Goal: Information Seeking & Learning: Find specific fact

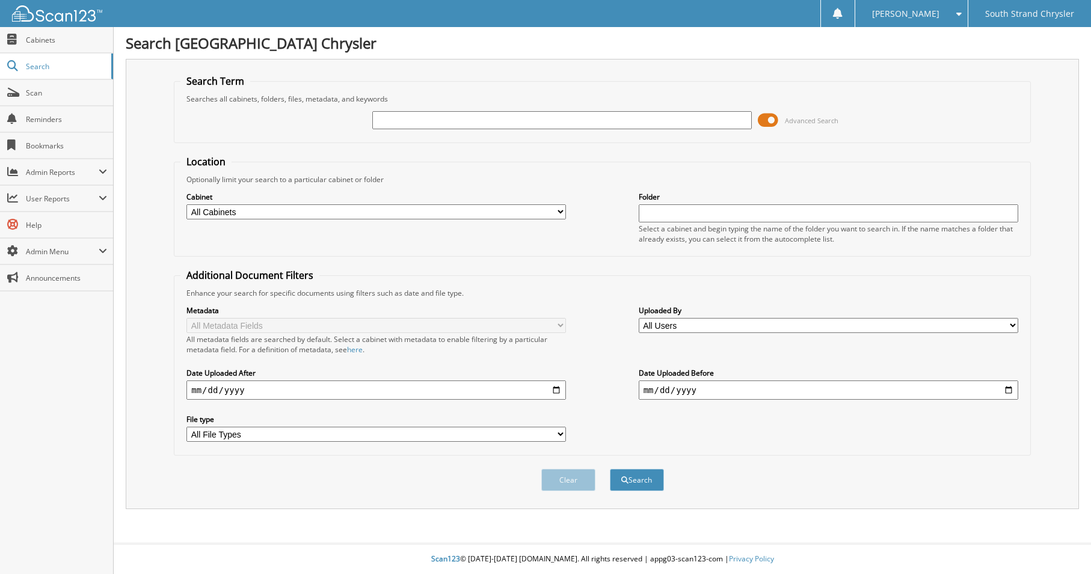
click at [402, 122] on input "text" at bounding box center [562, 120] width 380 height 18
type input "152543"
click at [610, 469] on button "Search" at bounding box center [637, 480] width 54 height 22
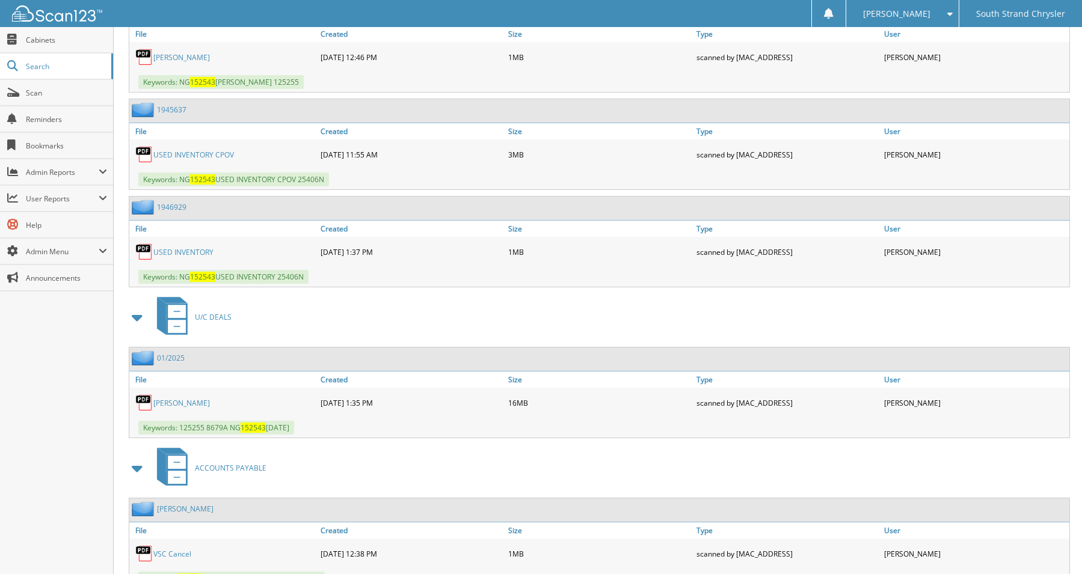
scroll to position [722, 0]
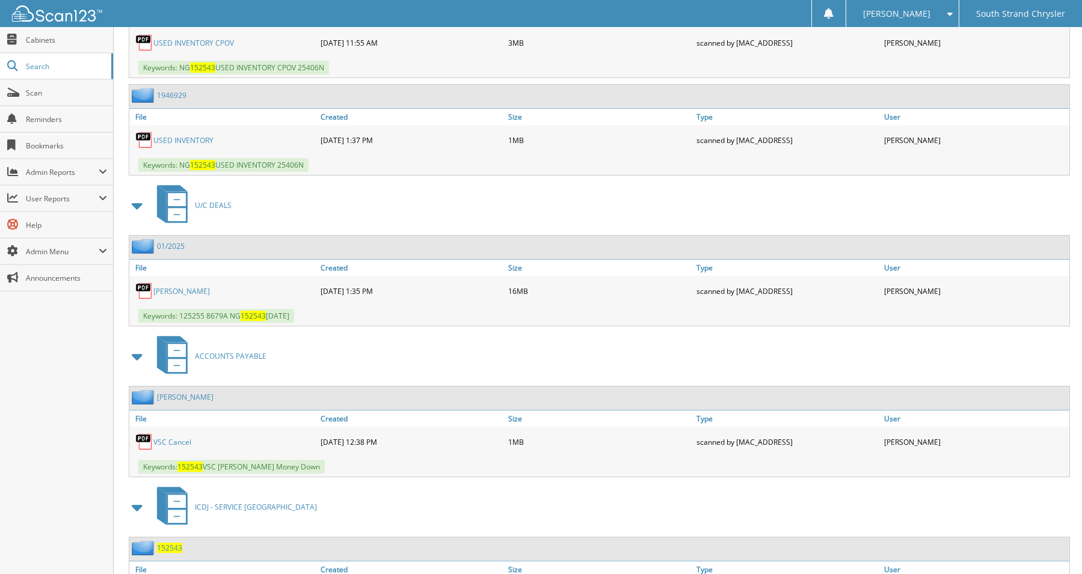
click at [185, 292] on link "Joseph C Harty" at bounding box center [181, 291] width 57 height 10
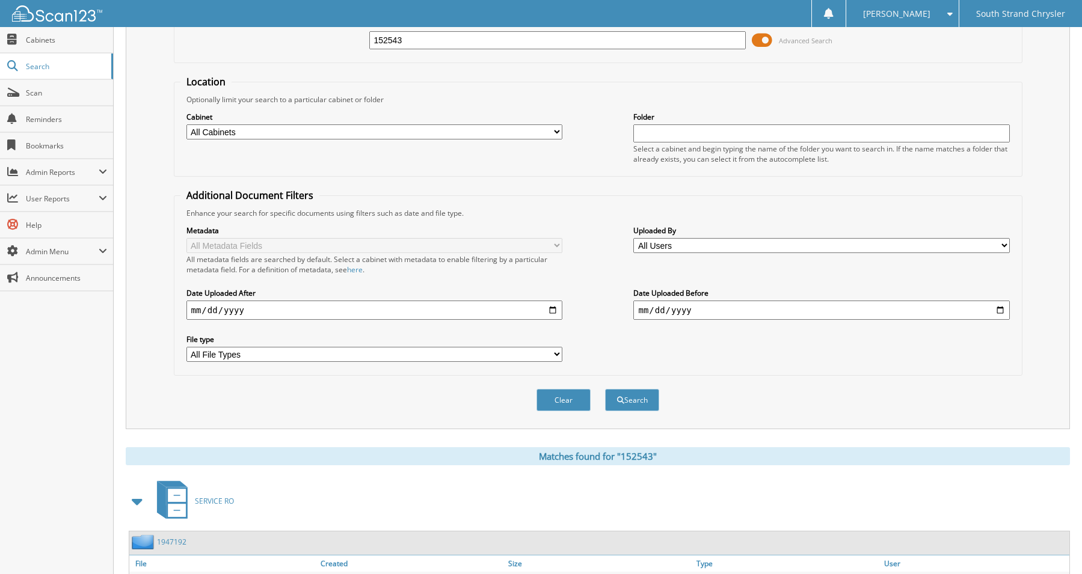
scroll to position [0, 0]
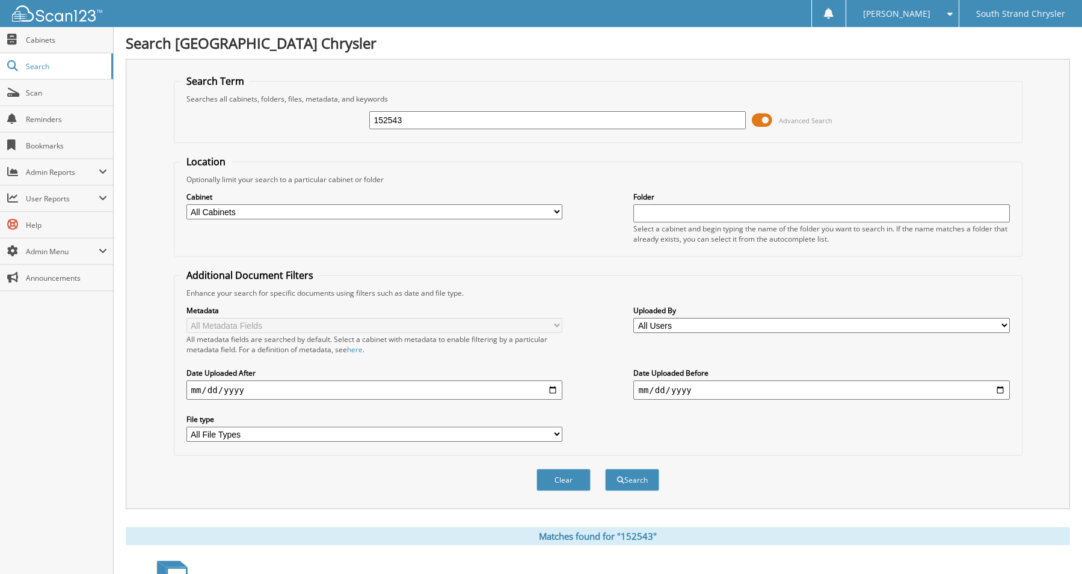
drag, startPoint x: 427, startPoint y: 119, endPoint x: 342, endPoint y: 131, distance: 86.3
click at [342, 131] on div "152543 Advanced Search" at bounding box center [598, 120] width 836 height 32
type input "366300"
click at [605, 469] on button "Search" at bounding box center [632, 480] width 54 height 22
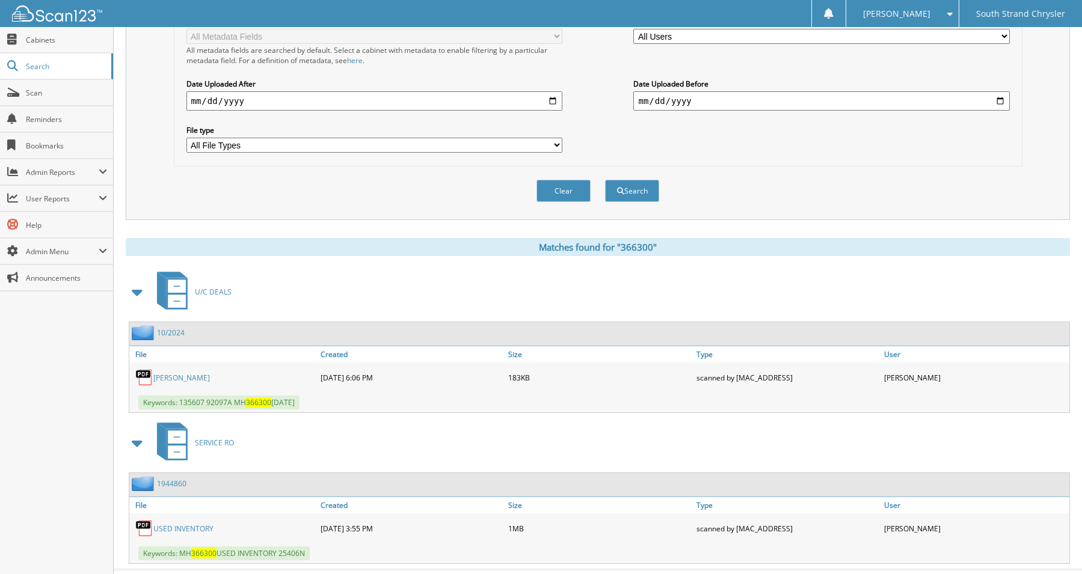
scroll to position [316, 0]
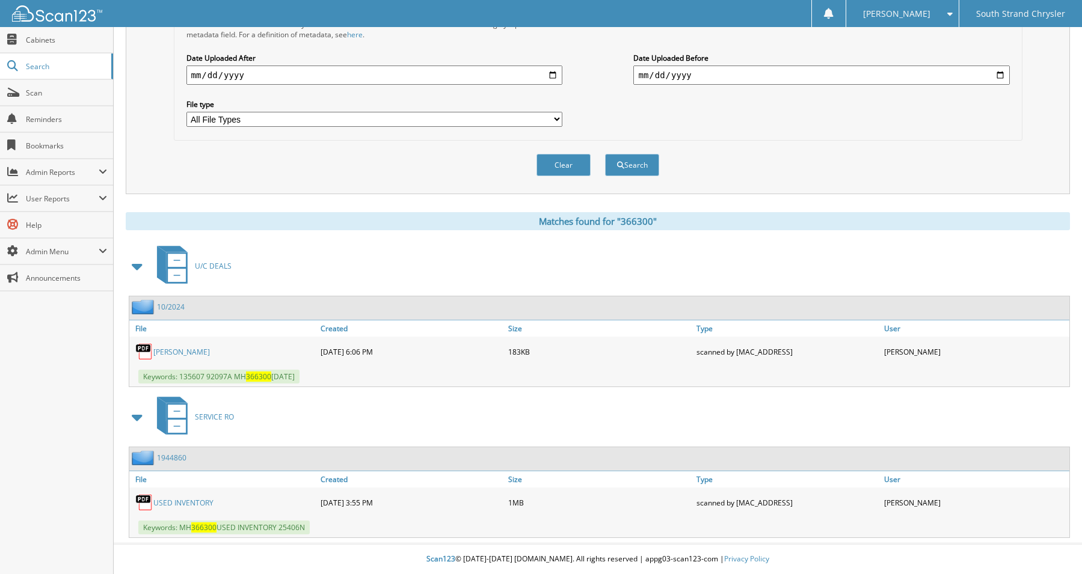
click at [192, 352] on link "[PERSON_NAME]" at bounding box center [181, 352] width 57 height 10
click at [193, 348] on link "[PERSON_NAME]" at bounding box center [181, 352] width 57 height 10
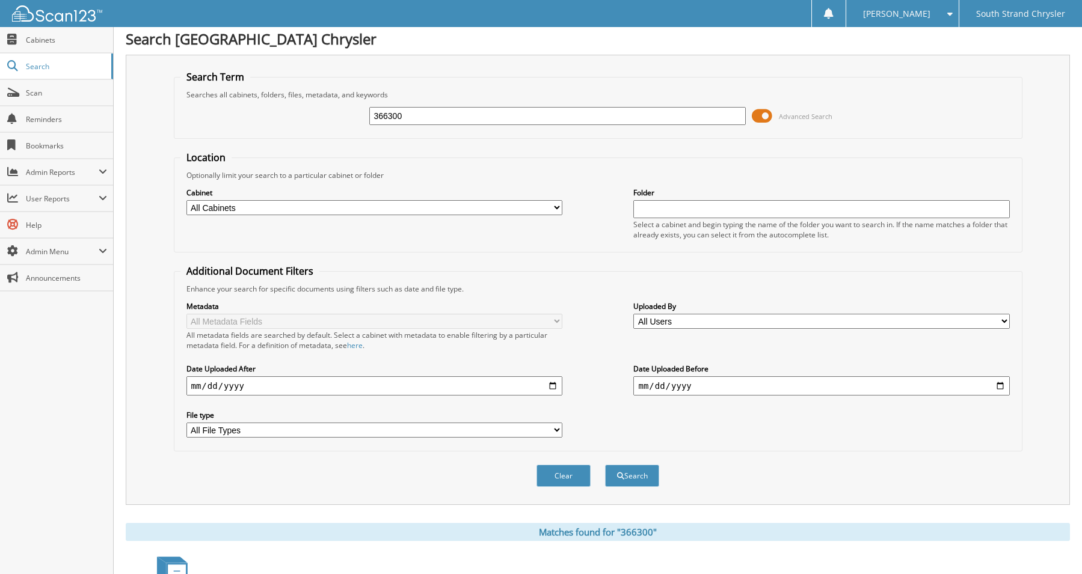
scroll to position [0, 0]
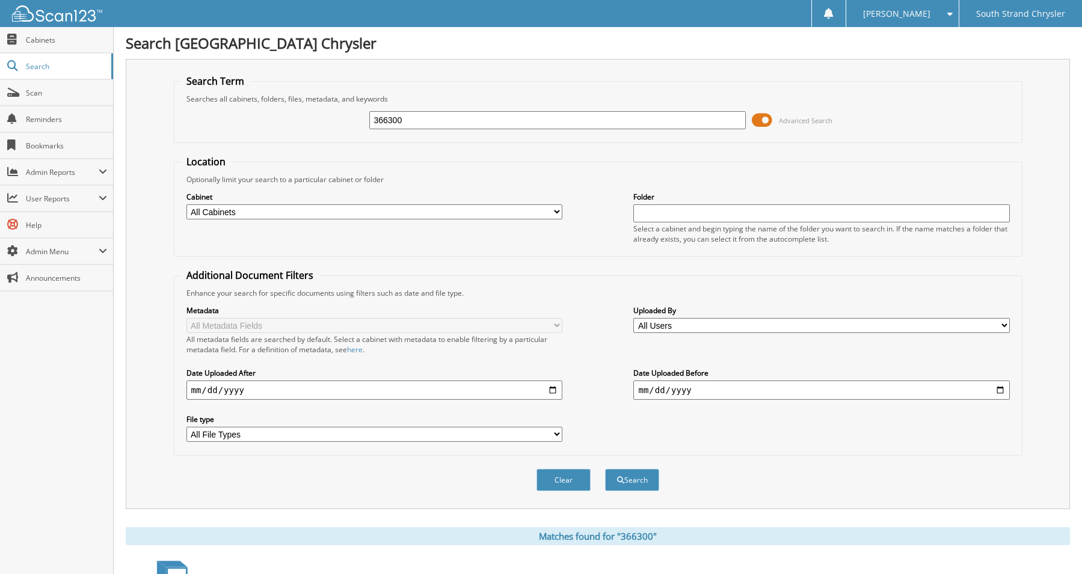
drag, startPoint x: 416, startPoint y: 121, endPoint x: 351, endPoint y: 127, distance: 64.6
click at [351, 127] on div "366300 Advanced Search" at bounding box center [598, 120] width 836 height 32
type input "CORNFIELD"
click at [605, 469] on button "Search" at bounding box center [632, 480] width 54 height 22
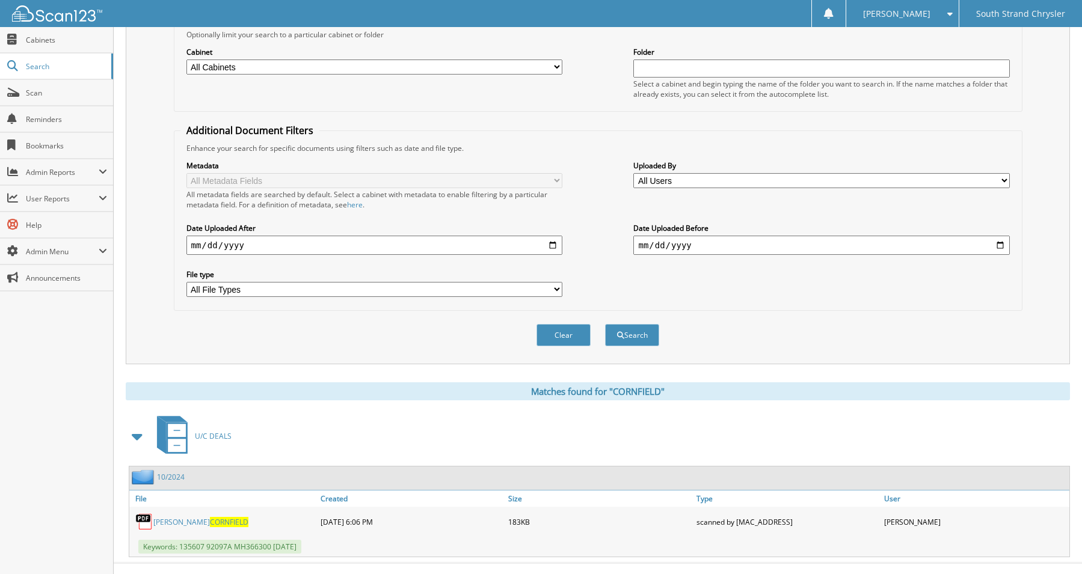
scroll to position [165, 0]
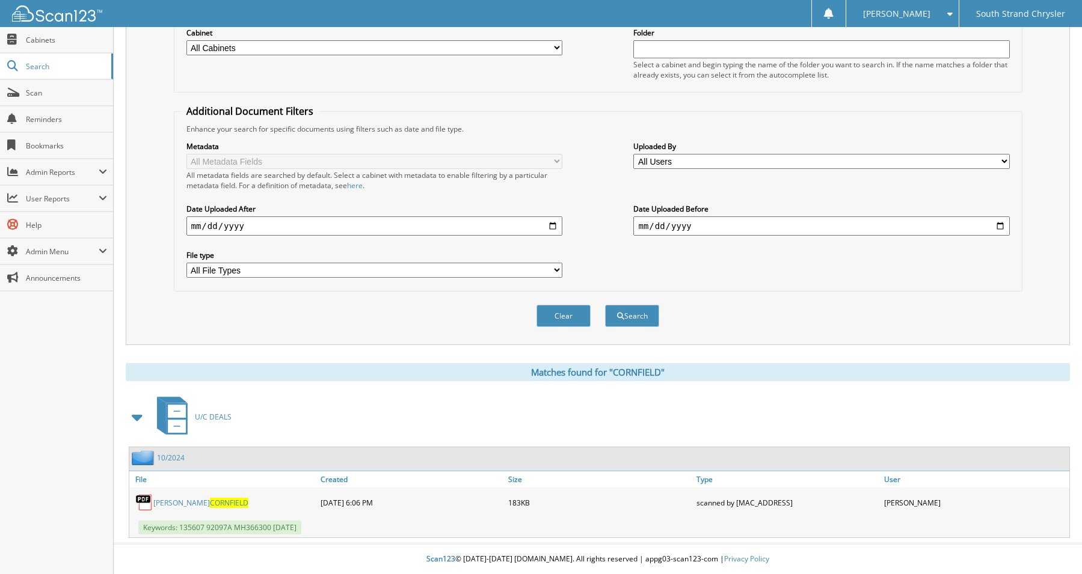
click at [210, 500] on span "CORNFIELD" at bounding box center [229, 503] width 38 height 10
